Goal: Information Seeking & Learning: Learn about a topic

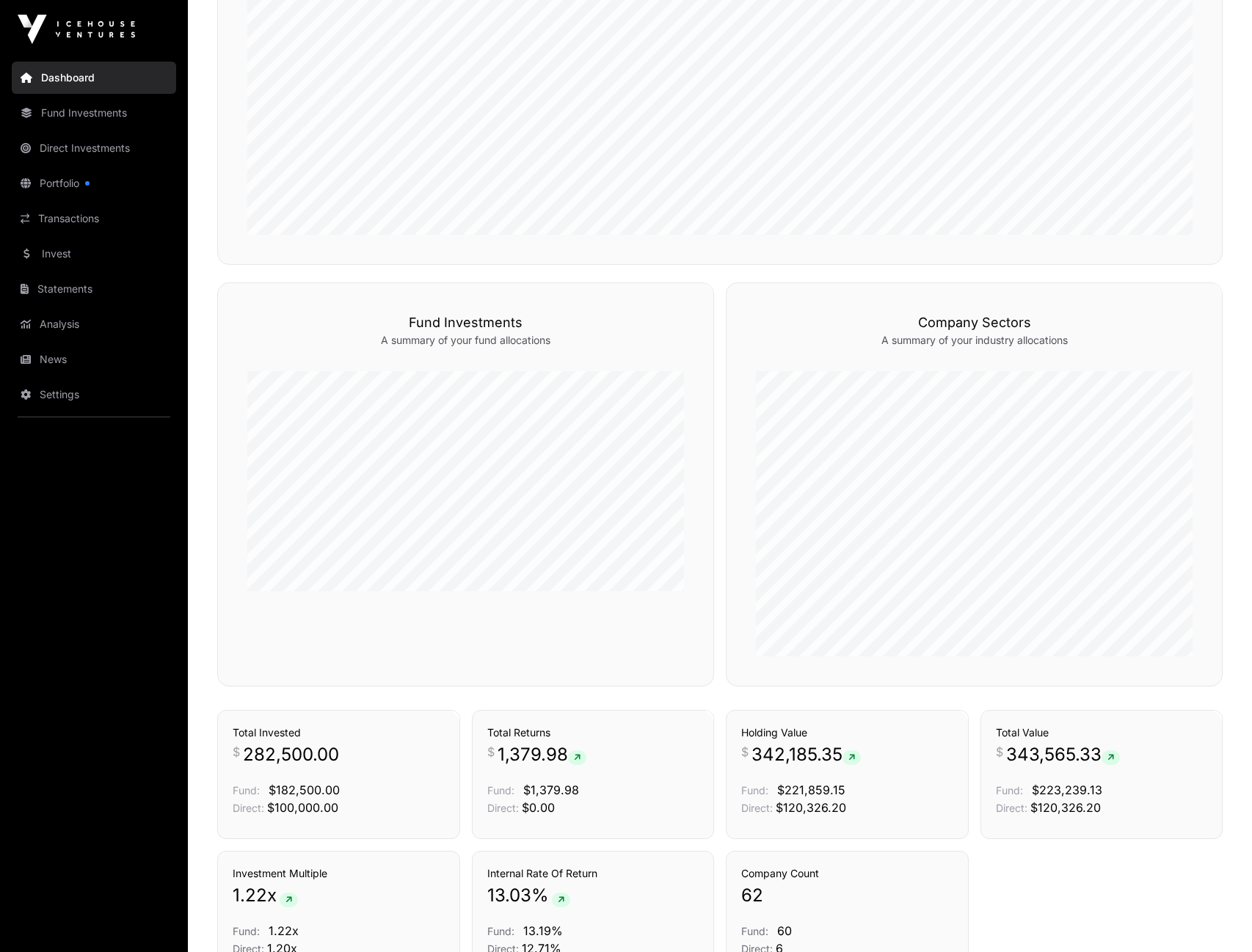
scroll to position [698, 0]
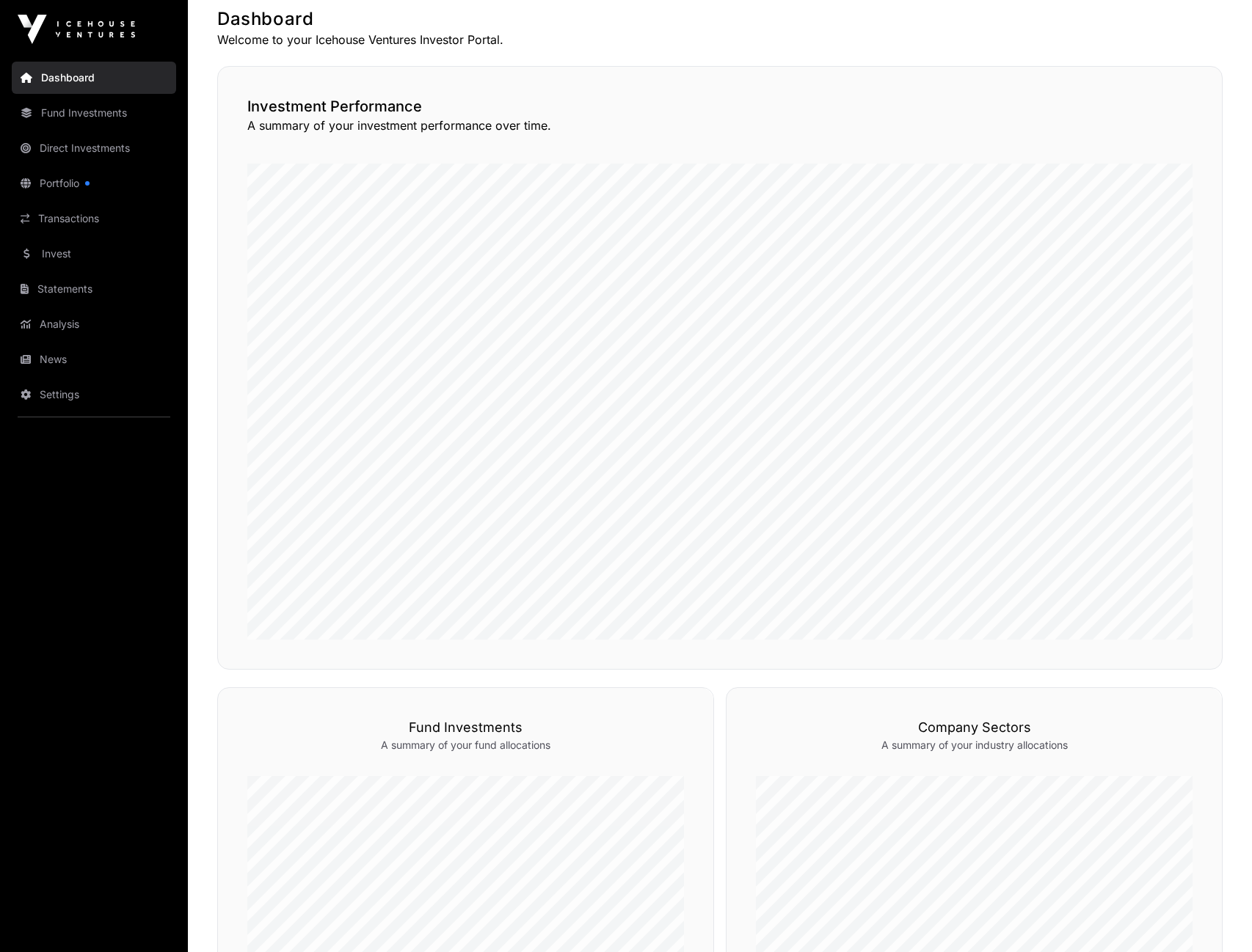
scroll to position [269, 0]
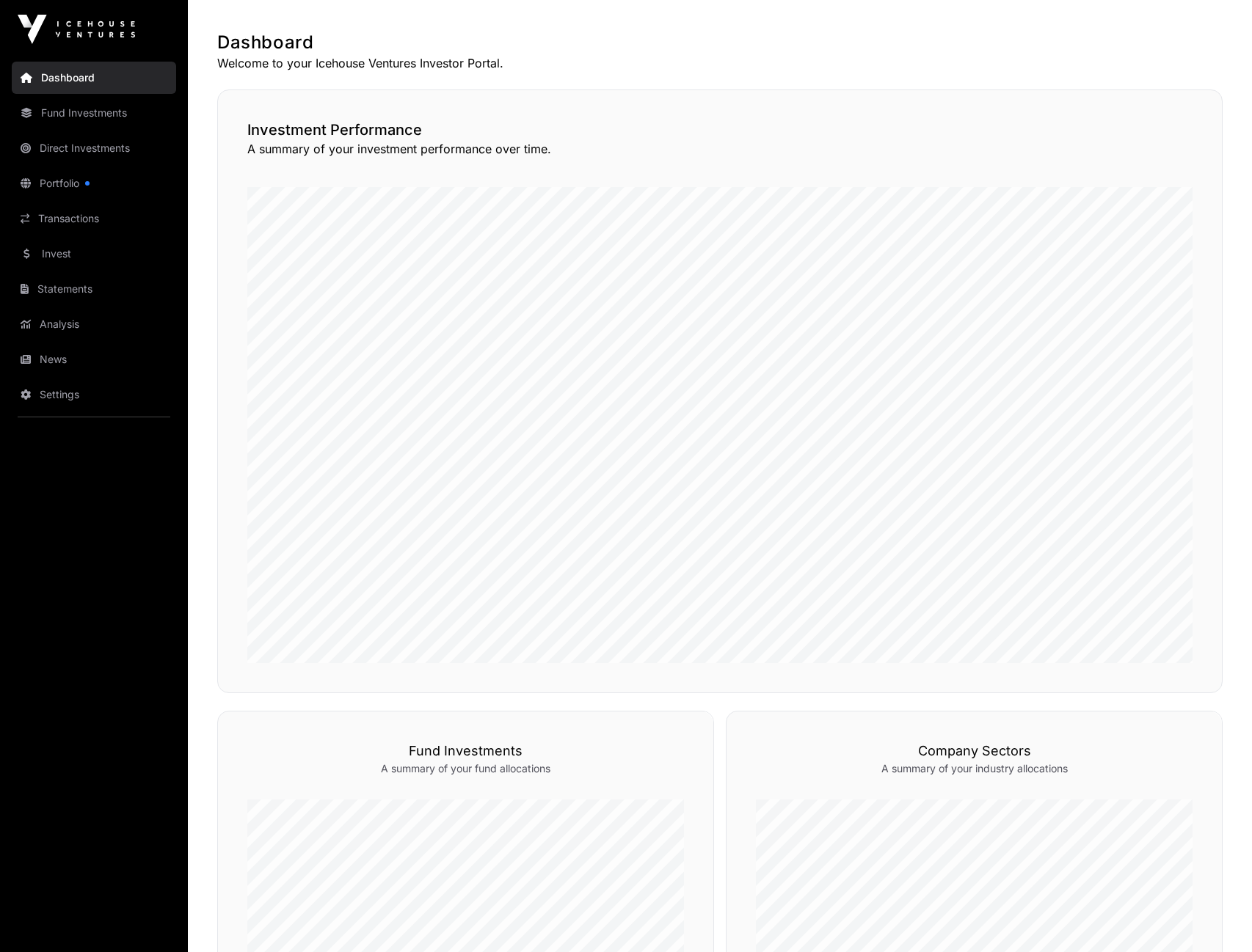
click at [89, 117] on link "Fund Investments" at bounding box center [93, 112] width 164 height 32
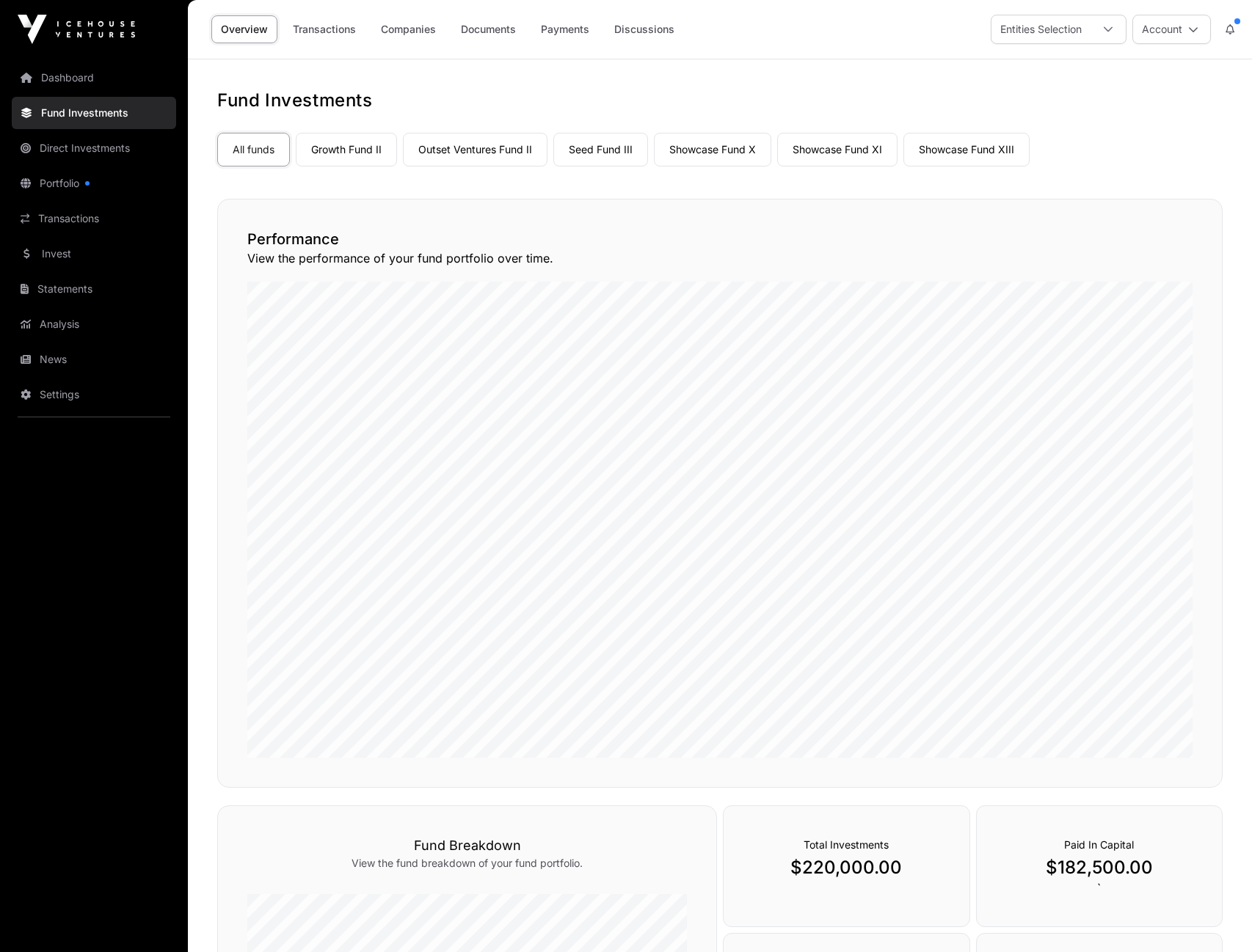
click at [366, 145] on link "Growth Fund II" at bounding box center [346, 149] width 101 height 34
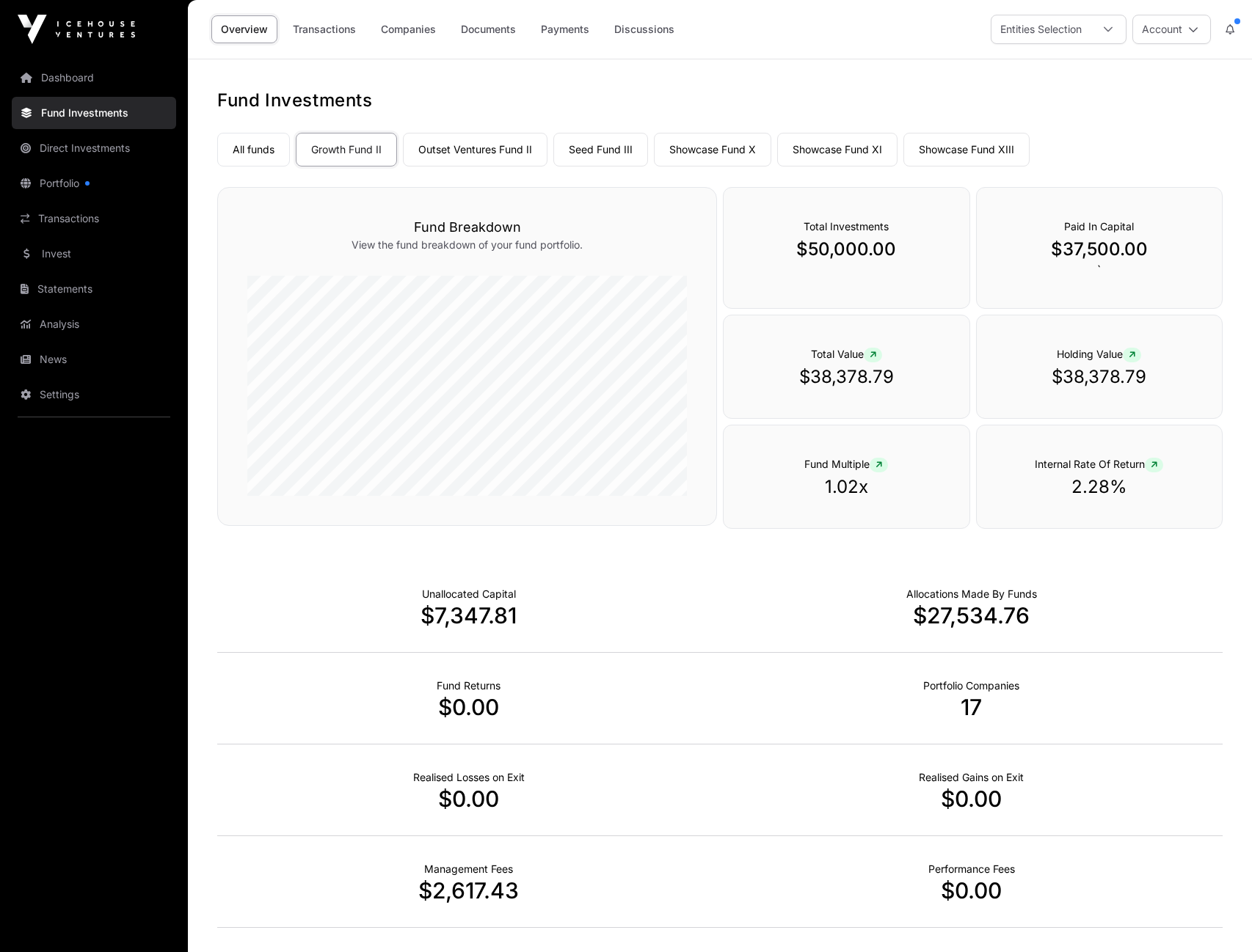
click at [363, 140] on link "Growth Fund II" at bounding box center [346, 149] width 101 height 34
click at [427, 29] on link "Companies" at bounding box center [408, 30] width 74 height 28
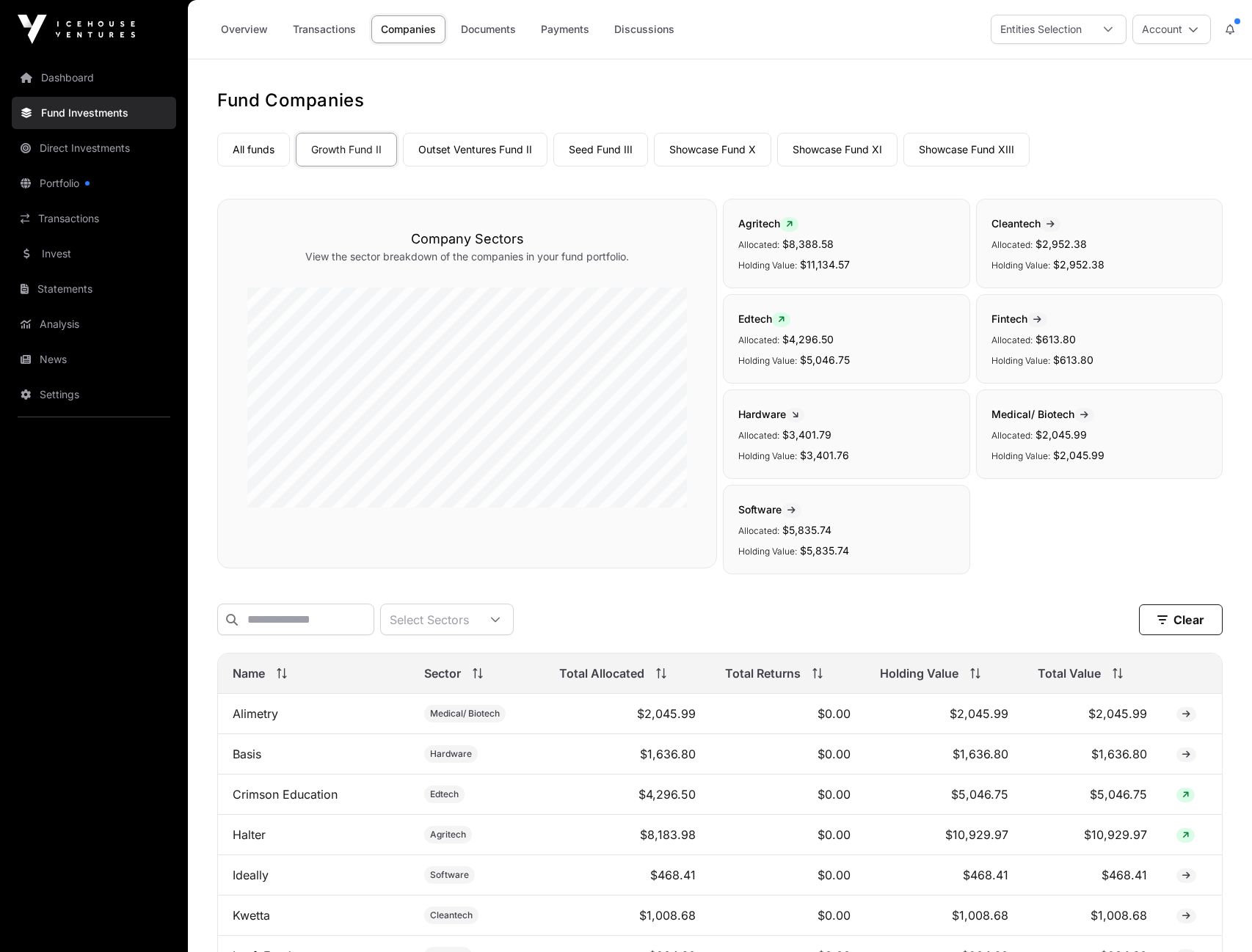
click at [279, 144] on link "All funds" at bounding box center [254, 149] width 73 height 34
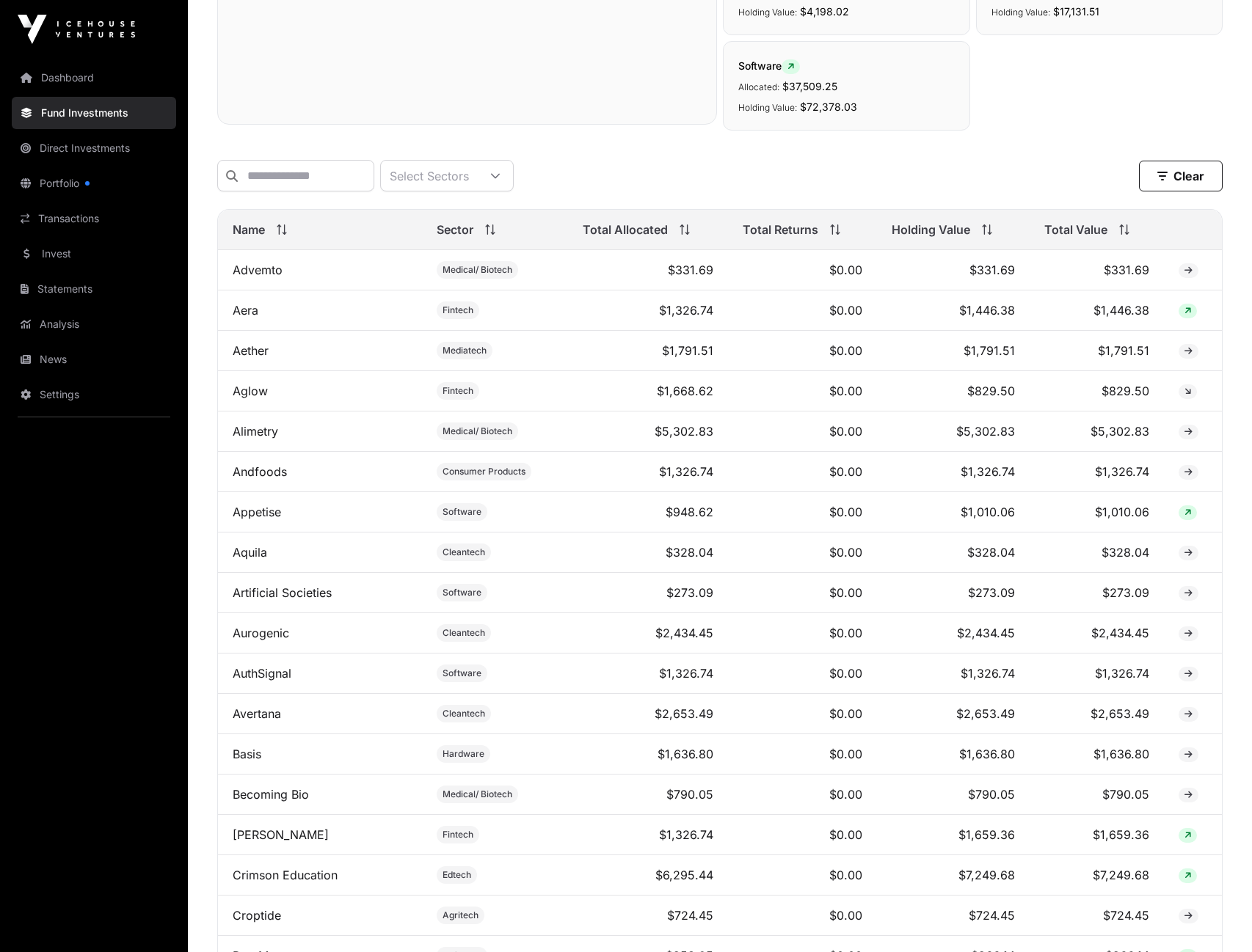
scroll to position [537, 0]
click at [365, 177] on input "text" at bounding box center [296, 178] width 157 height 31
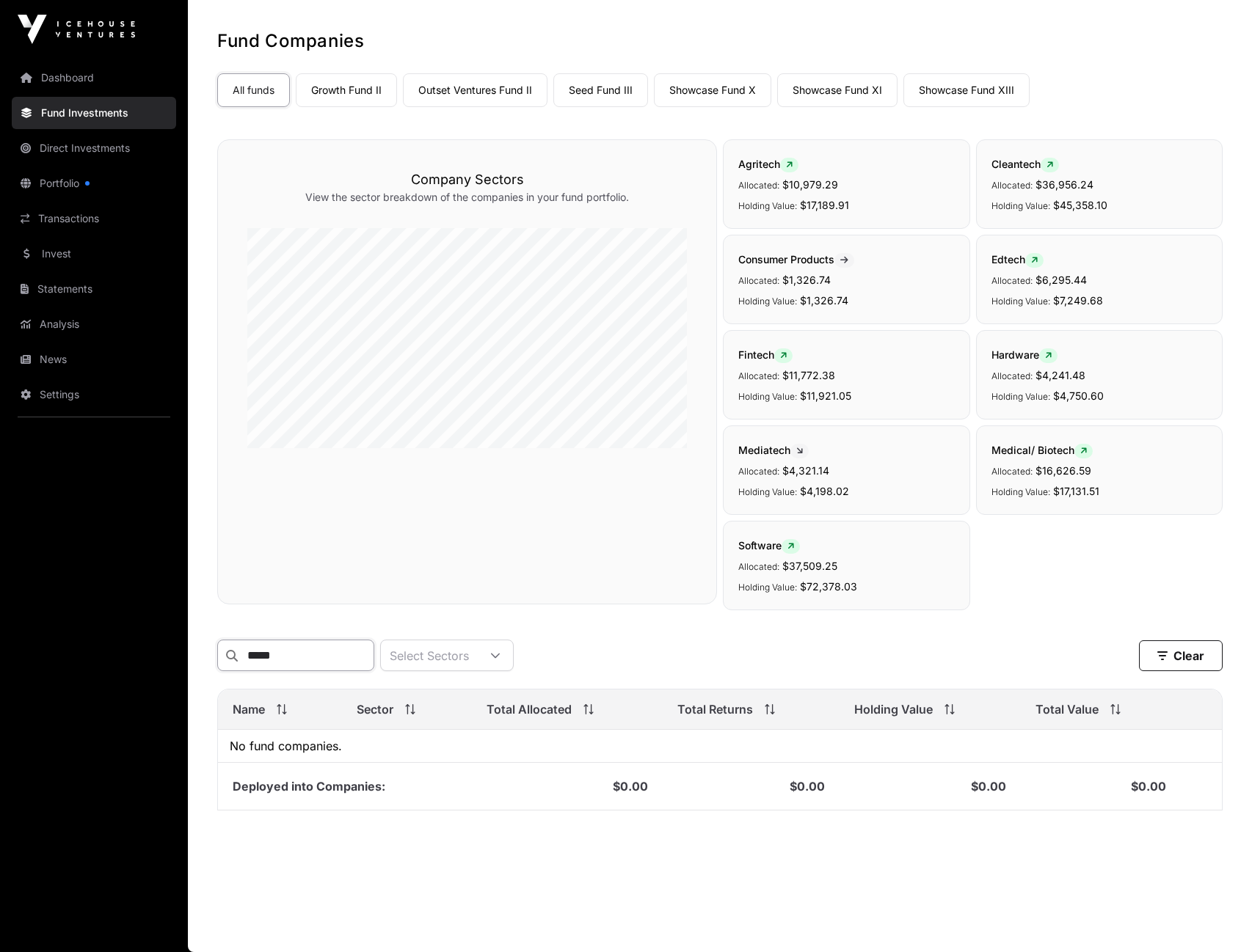
scroll to position [60, 0]
click at [289, 650] on input "*****" at bounding box center [296, 655] width 157 height 31
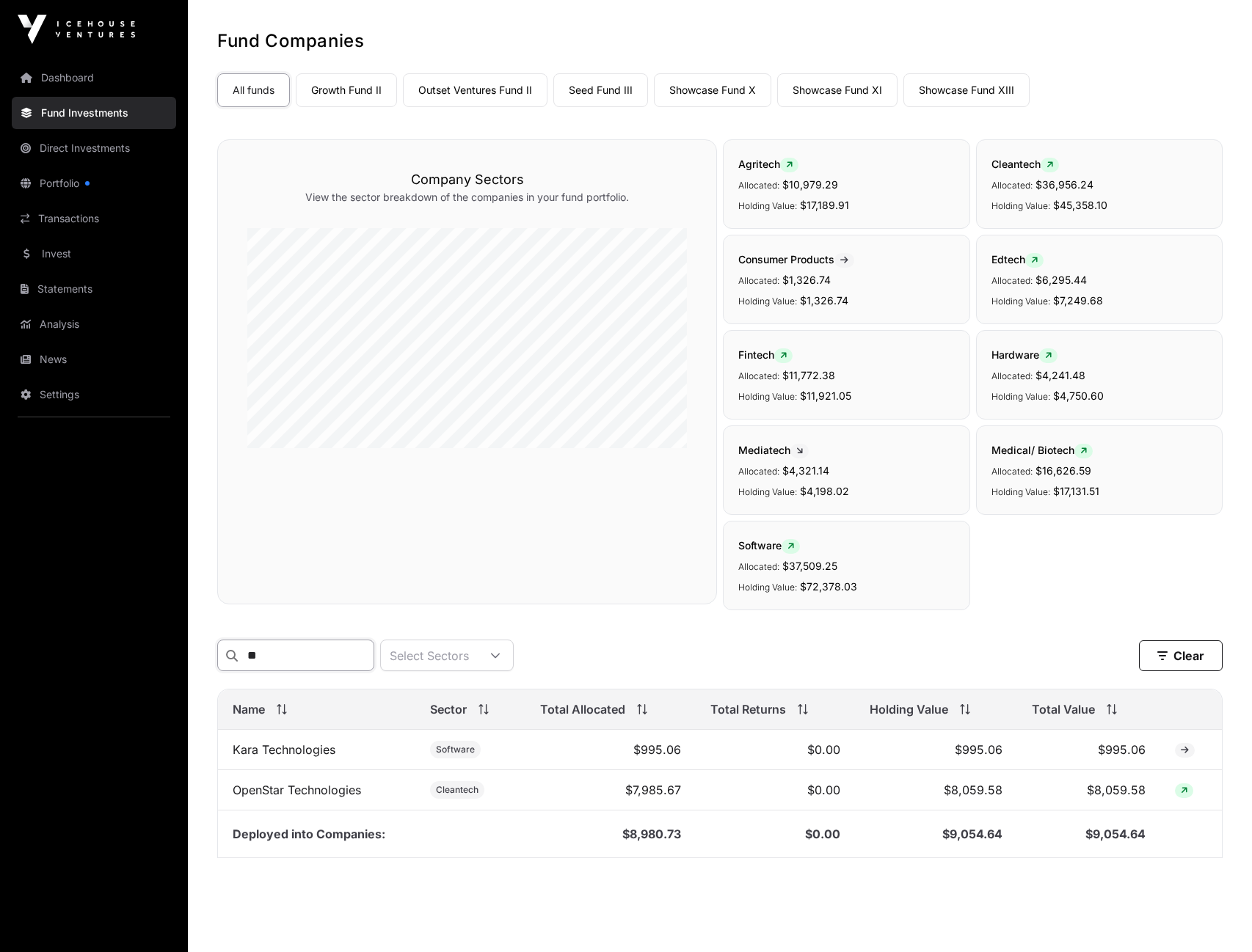
type input "*"
